Goal: Navigation & Orientation: Find specific page/section

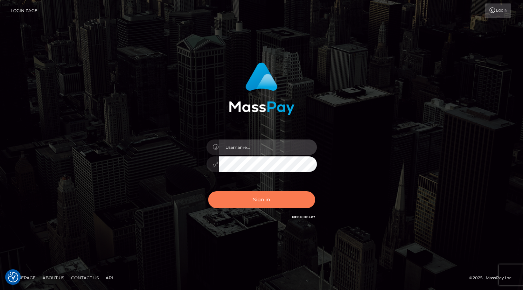
type input "roberto.jstv"
click at [255, 199] on button "Sign in" at bounding box center [261, 199] width 107 height 17
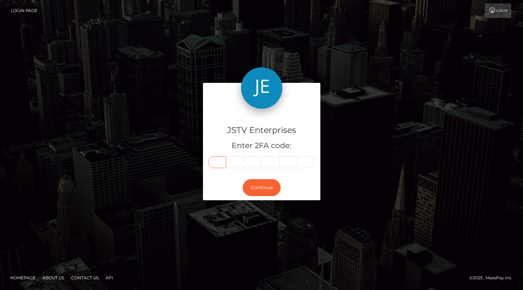
click at [214, 163] on input "text" at bounding box center [217, 162] width 18 height 12
type input "6"
type input "3"
type input "4"
type input "7"
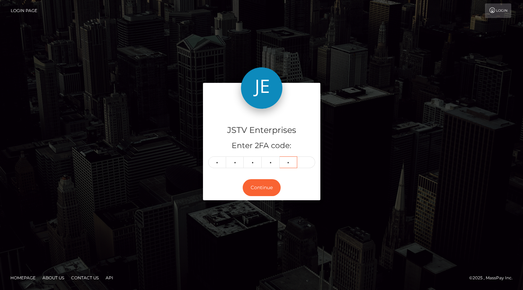
type input "6"
type input "1"
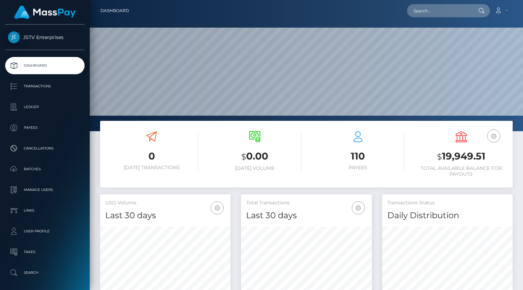
scroll to position [123, 131]
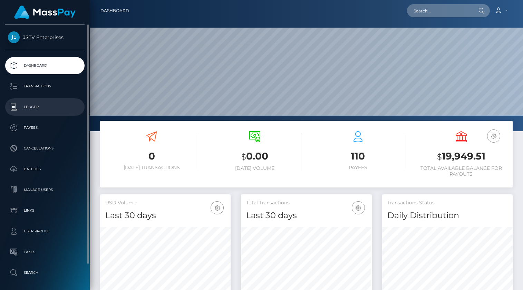
click at [34, 107] on p "Ledger" at bounding box center [45, 107] width 74 height 10
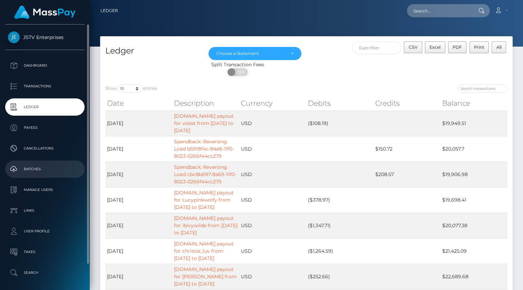
click at [36, 169] on p "Batches" at bounding box center [45, 169] width 74 height 10
